Goal: Task Accomplishment & Management: Complete application form

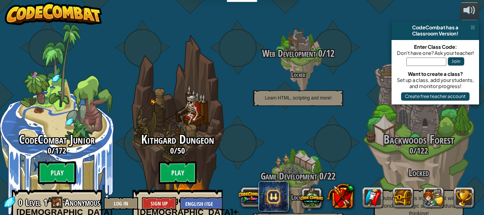
click at [418, 60] on input "text" at bounding box center [427, 61] width 40 height 8
paste input "icefruitsing"
type input "icefruitsing"
click at [460, 62] on button "Join" at bounding box center [456, 61] width 16 height 8
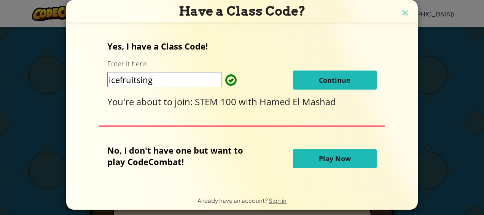
click at [344, 72] on button "Continue" at bounding box center [335, 79] width 84 height 19
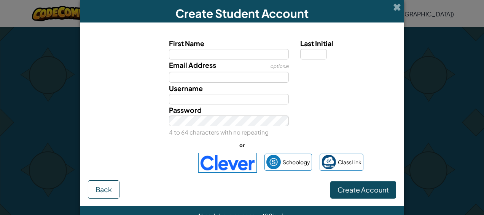
click at [333, 113] on div "Password 4 to 64 characters with no repeating" at bounding box center [242, 120] width 316 height 33
click at [393, 9] on span at bounding box center [397, 7] width 8 height 8
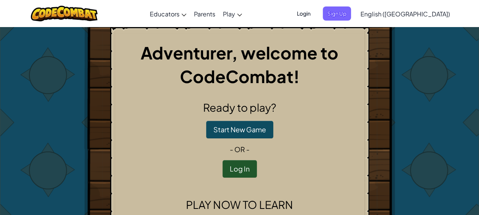
click at [315, 14] on span "Login" at bounding box center [303, 13] width 23 height 14
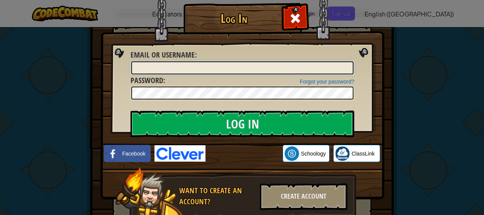
click at [211, 69] on input "Email or Username :" at bounding box center [242, 67] width 222 height 13
type input "[EMAIL_ADDRESS][DOMAIN_NAME]"
click at [131, 110] on input "Log In" at bounding box center [243, 123] width 224 height 27
